Goal: Find specific page/section

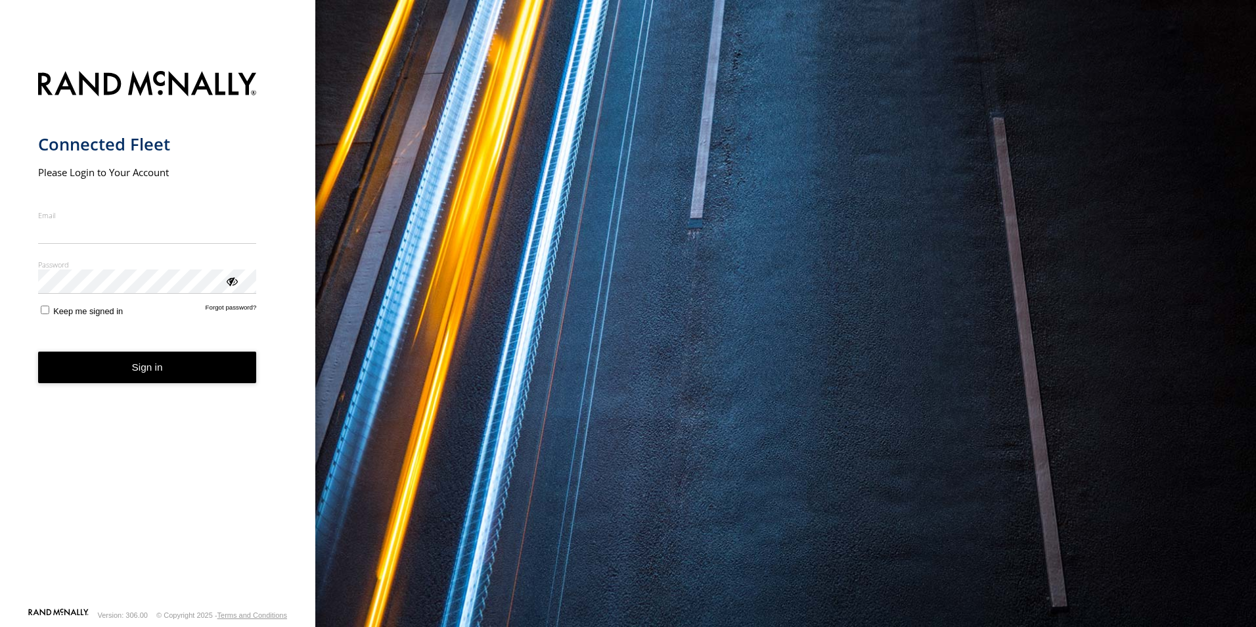
type input "**********"
click at [147, 382] on button "Sign in" at bounding box center [147, 368] width 219 height 32
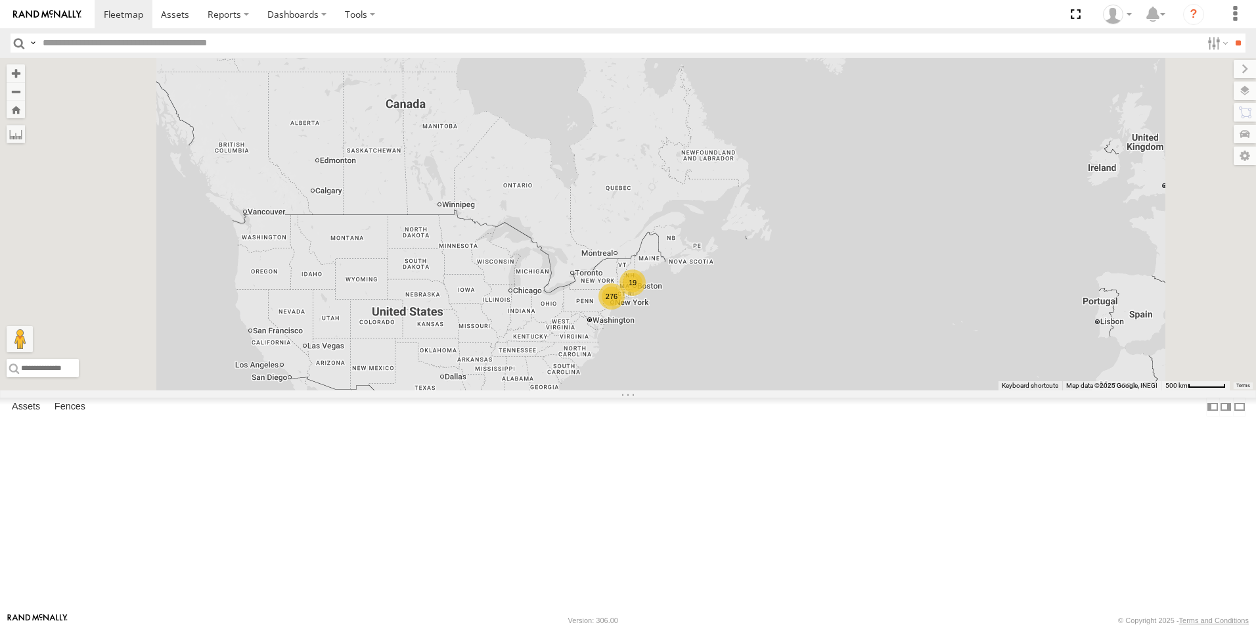
click at [80, 43] on input "text" at bounding box center [619, 43] width 1164 height 19
type input "***"
click at [1231, 34] on input "**" at bounding box center [1238, 43] width 15 height 19
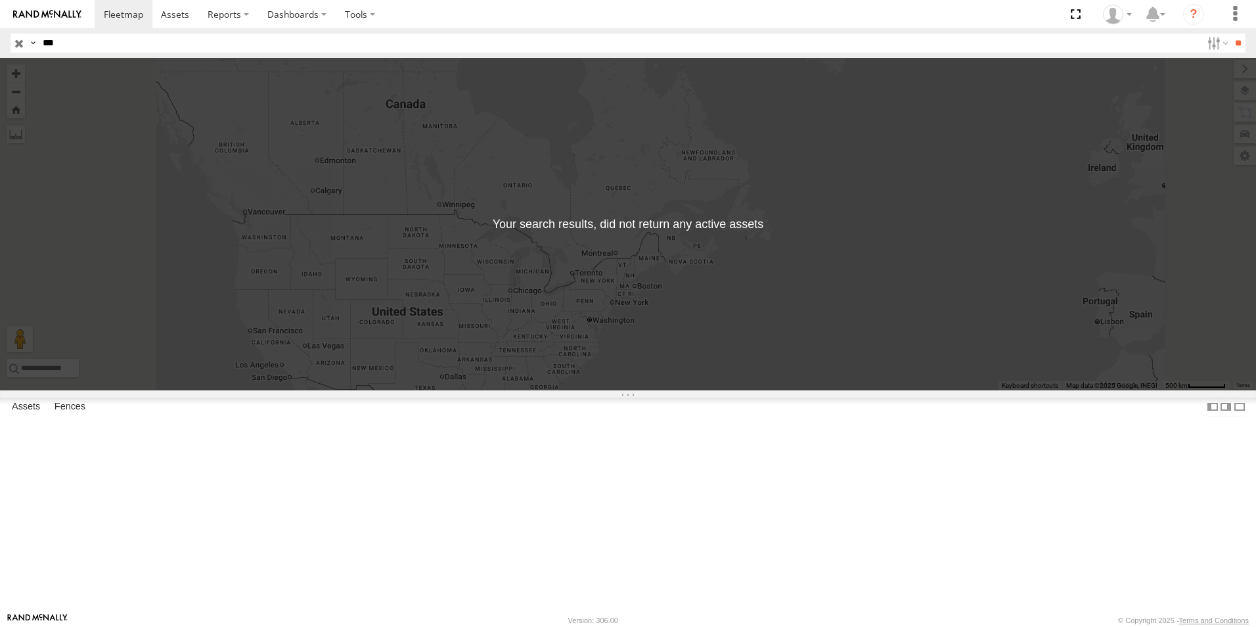
drag, startPoint x: 68, startPoint y: 39, endPoint x: 5, endPoint y: 43, distance: 63.2
click at [5, 43] on header "Search Query Asset ID Asset Label Registration Manufacturer Model VIN Job ID" at bounding box center [628, 43] width 1256 height 30
click at [1231, 34] on input "**" at bounding box center [1238, 43] width 15 height 19
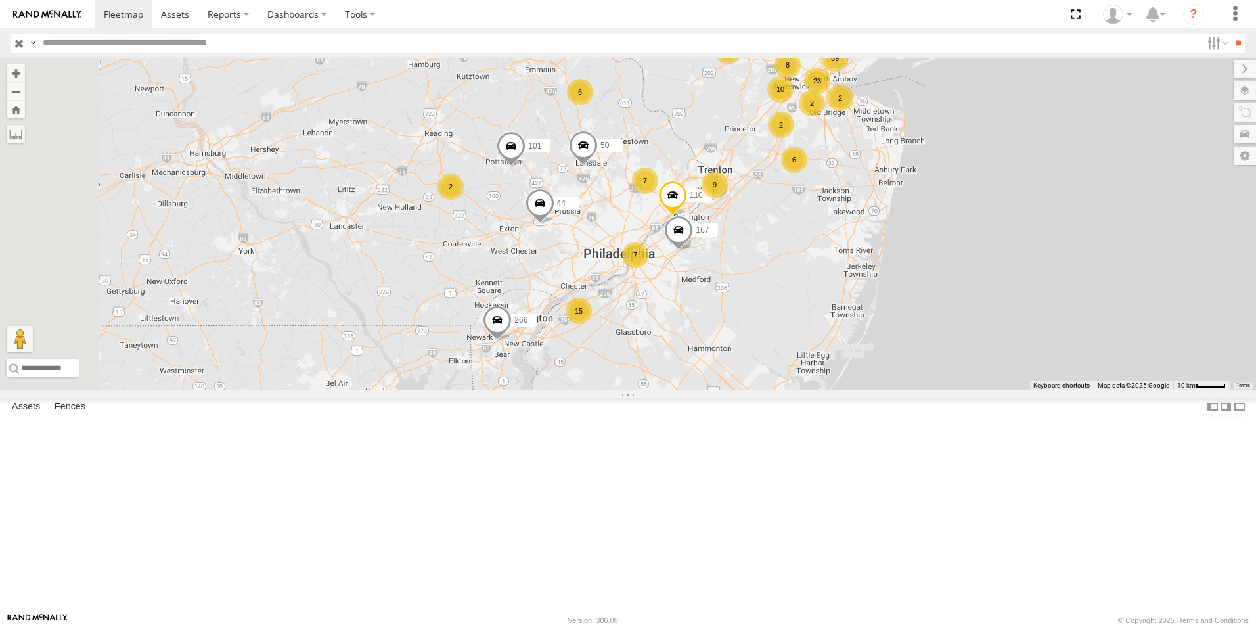
drag, startPoint x: 622, startPoint y: 325, endPoint x: 783, endPoint y: 191, distance: 209.5
click at [783, 191] on div "84 266 140 48 101 44 63 50 208 3 6 23 15 4 69 6 6 10 4 23 8 6 9 167 2 61 7 3 5 …" at bounding box center [628, 224] width 1256 height 333
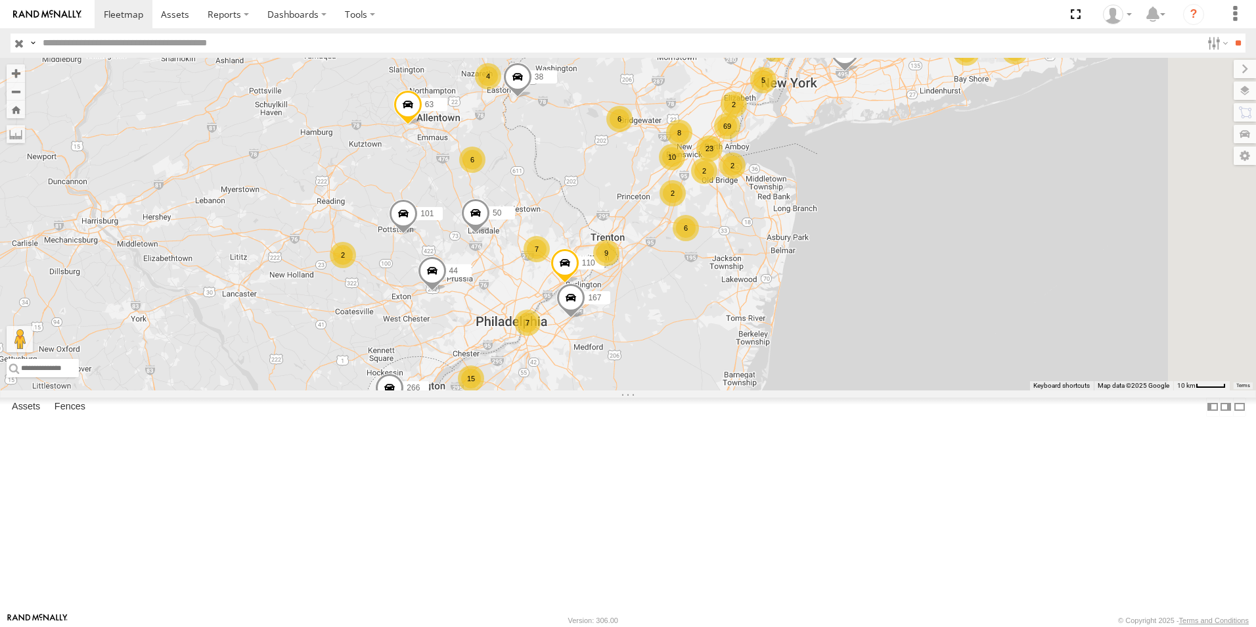
drag, startPoint x: 861, startPoint y: 191, endPoint x: 737, endPoint y: 267, distance: 145.2
click at [740, 265] on div "84 266 140 48 101 44 63 50 208 3 6 23 15 4 69 6 6 10 4 23 8 6 9 167 2 61 7 3 5 …" at bounding box center [628, 224] width 1256 height 333
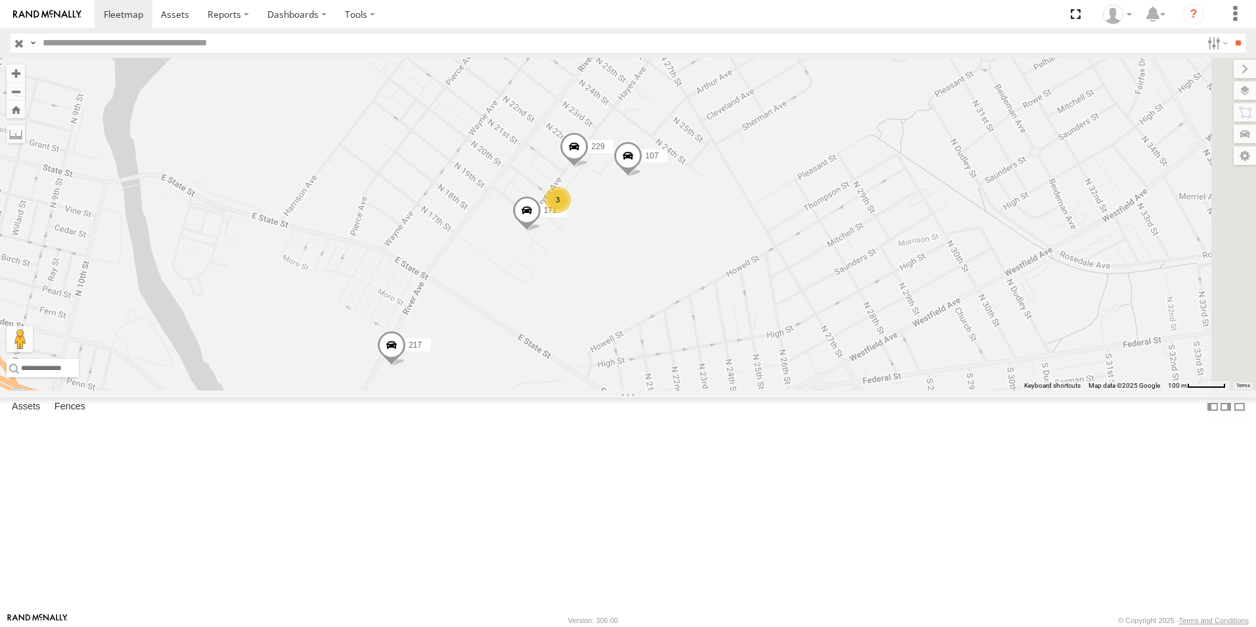
drag, startPoint x: 818, startPoint y: 248, endPoint x: 685, endPoint y: 396, distance: 199.1
click at [685, 390] on div "84 266 140 48 101 44 63 50 208 4 167 61 38 257 146 110 70 223 96 217 107 3 171 …" at bounding box center [628, 224] width 1256 height 333
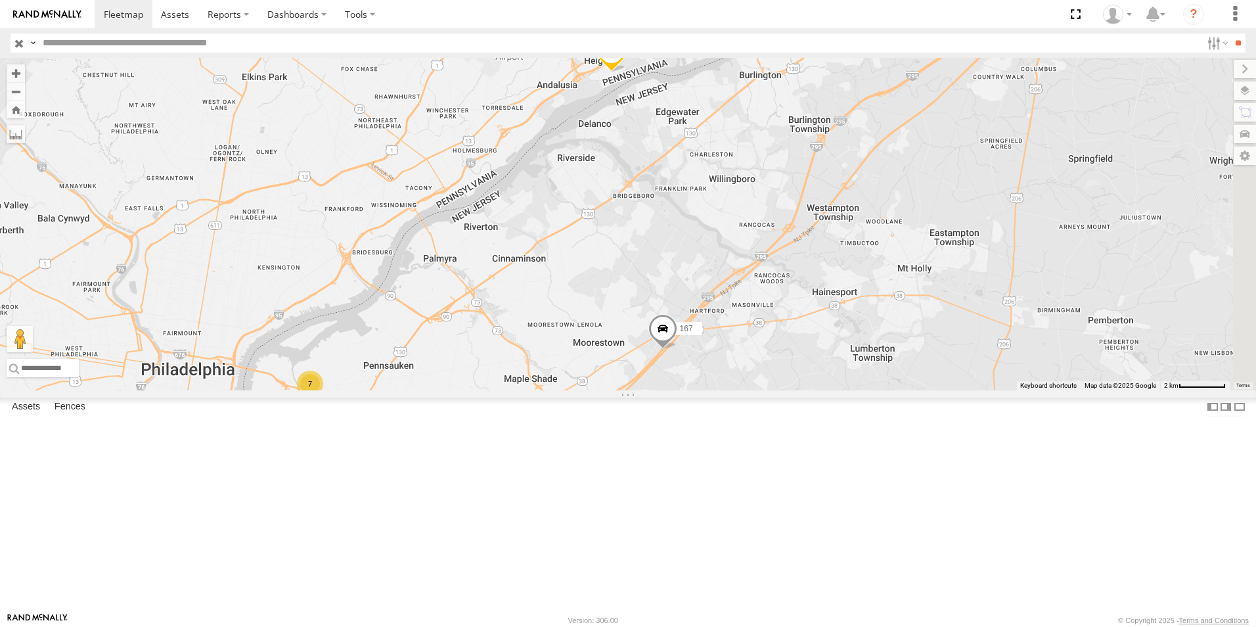
drag, startPoint x: 998, startPoint y: 269, endPoint x: 794, endPoint y: 373, distance: 228.6
click at [794, 373] on div "84 266 140 48 101 44 63 50 208 4 167 61 38 257 146 110 70 223 96 7" at bounding box center [628, 224] width 1256 height 333
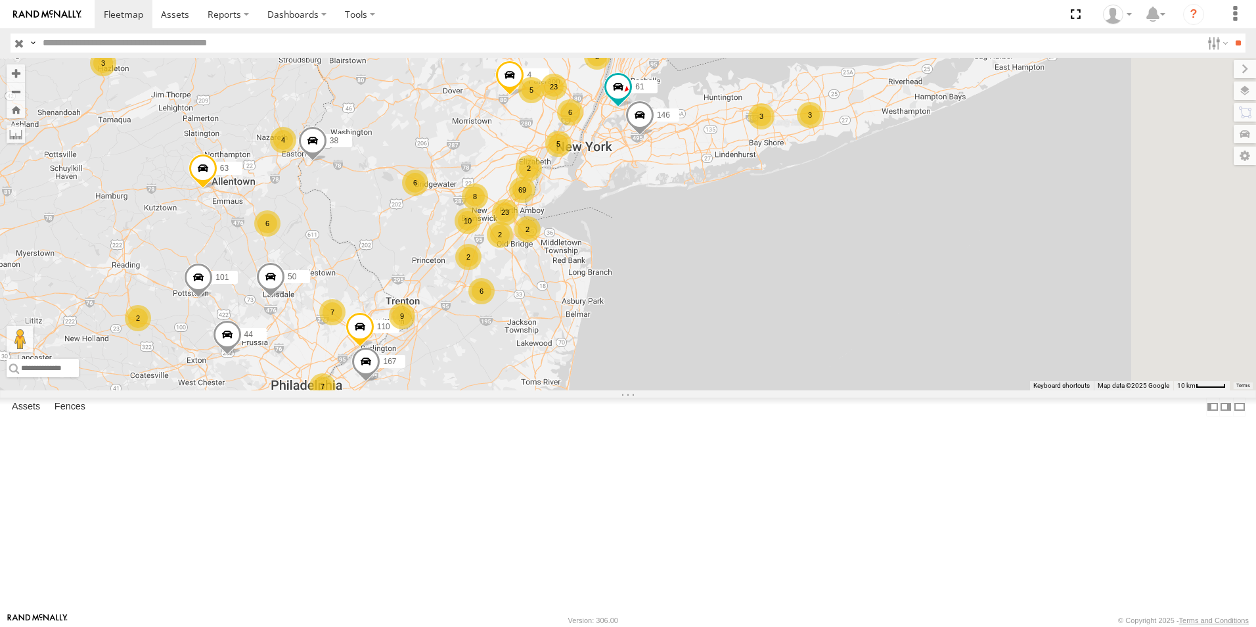
drag, startPoint x: 964, startPoint y: 310, endPoint x: 690, endPoint y: 402, distance: 288.8
click at [690, 390] on div "84 266 140 48 101 44 63 50 208 6 23 15 4 69 6 6 10 10 4 23 8 6 9 167 2 61 7 3 5…" at bounding box center [628, 224] width 1256 height 333
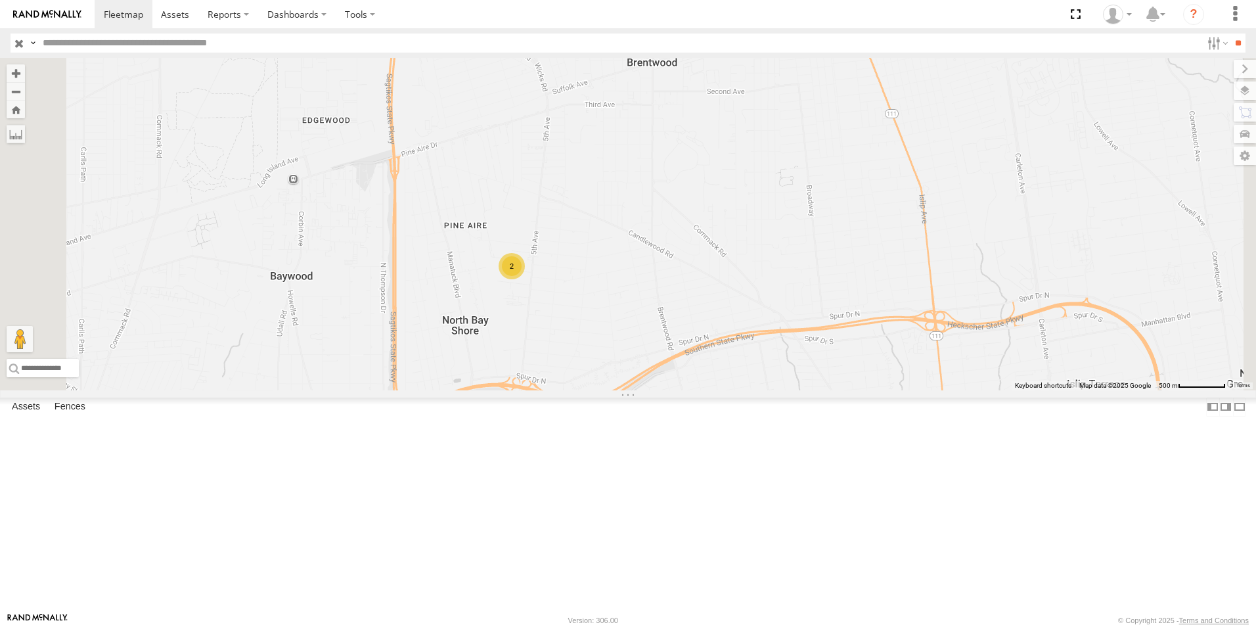
drag, startPoint x: 688, startPoint y: 202, endPoint x: 664, endPoint y: 422, distance: 220.8
click at [665, 390] on div "84 266 140 48 101 44 63 50 208 4 167 61 38 257 146 110 70 159 172 169 53 189 2" at bounding box center [628, 224] width 1256 height 333
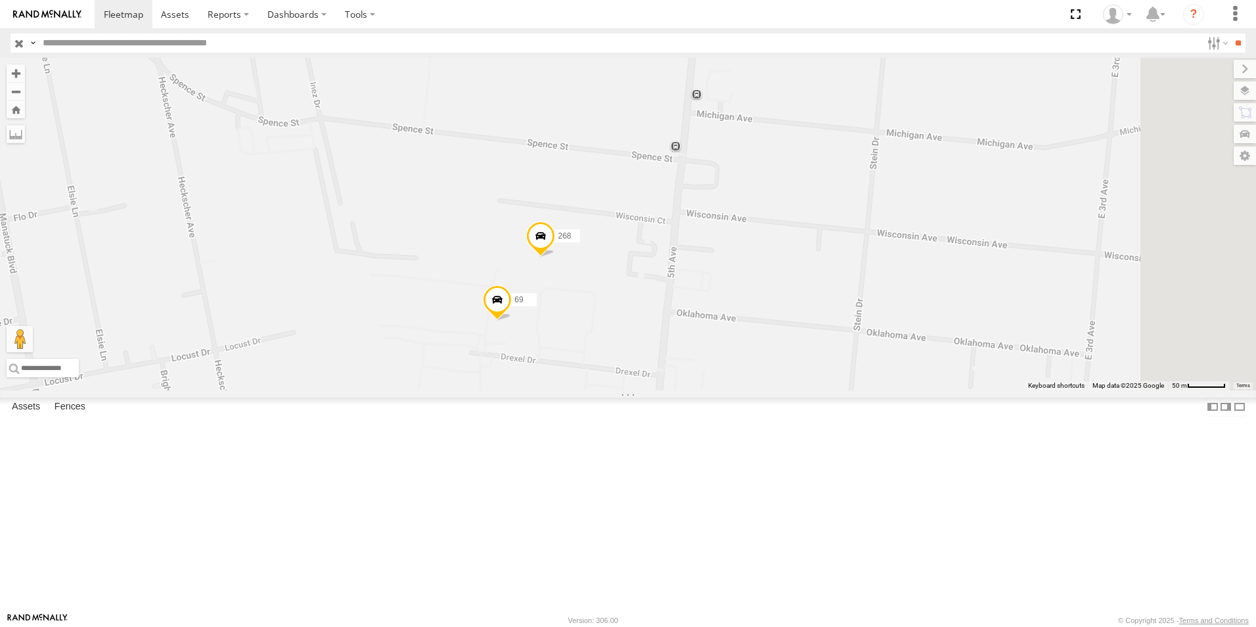
drag, startPoint x: 880, startPoint y: 270, endPoint x: 787, endPoint y: 407, distance: 166.0
click at [790, 390] on div "84 266 140 48 101 44 63 50 208 4 167 61 38 257 146 110 70 159 172 169 53 189 69…" at bounding box center [628, 224] width 1256 height 333
